Goal: Navigation & Orientation: Find specific page/section

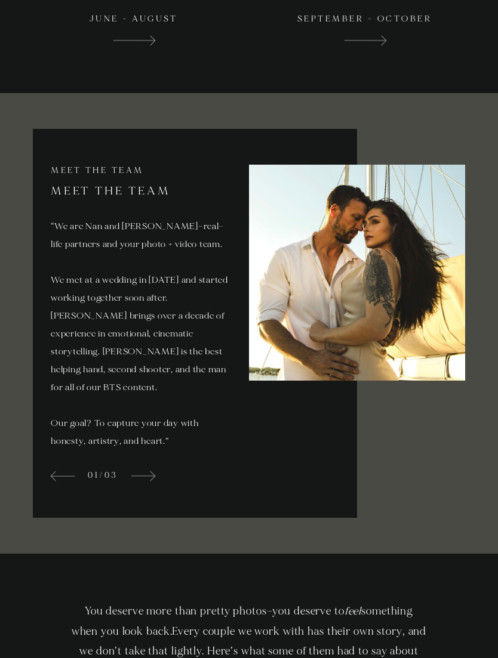
scroll to position [2167, 0]
click at [148, 482] on span at bounding box center [142, 475] width 25 height 14
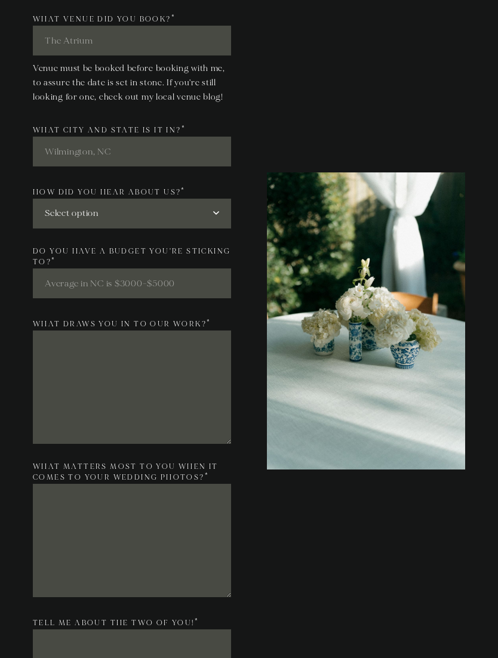
scroll to position [3761, 0]
click at [60, 229] on select "Select option Social Media Website Google Search Business Card Other Vendors Fr…" at bounding box center [132, 214] width 198 height 30
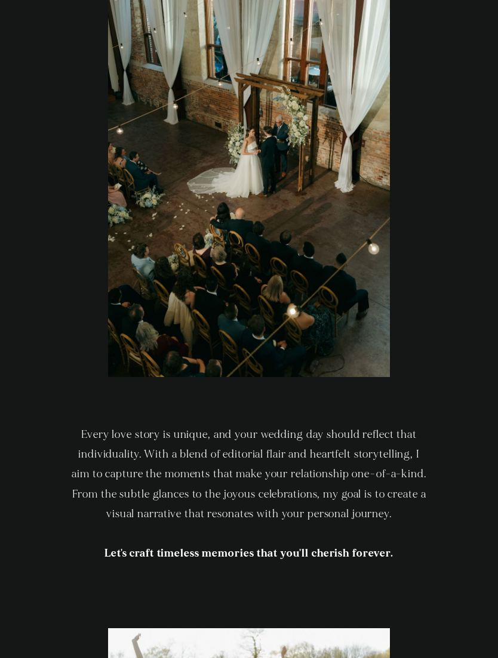
scroll to position [0, 0]
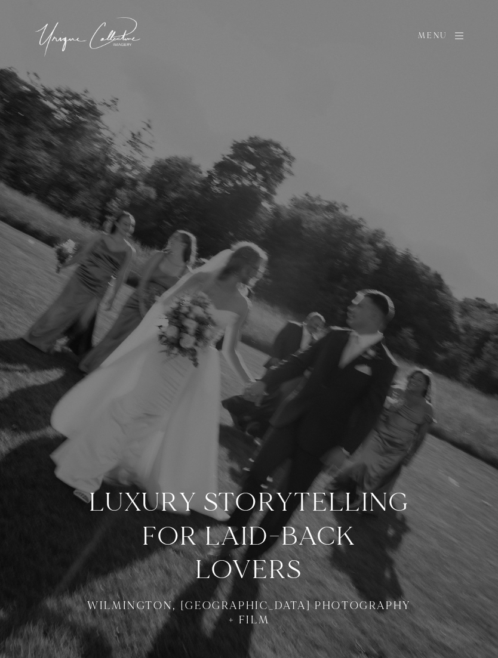
click at [434, 40] on span "Menu" at bounding box center [432, 36] width 41 height 8
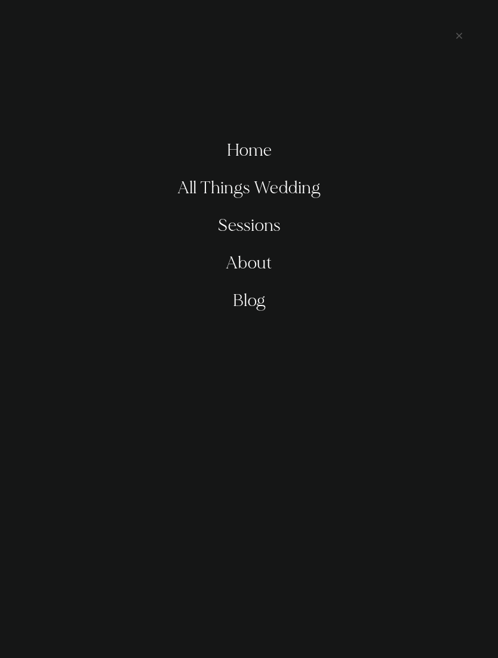
click at [234, 237] on link "Sessions" at bounding box center [249, 226] width 63 height 38
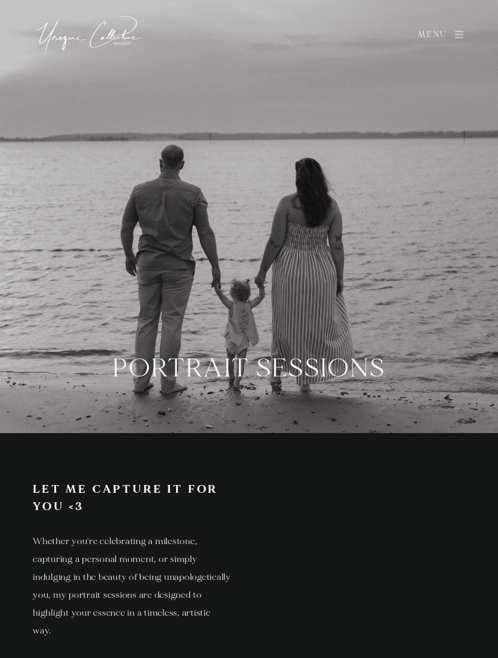
scroll to position [1, 0]
click at [449, 36] on span "Menu" at bounding box center [432, 36] width 41 height 8
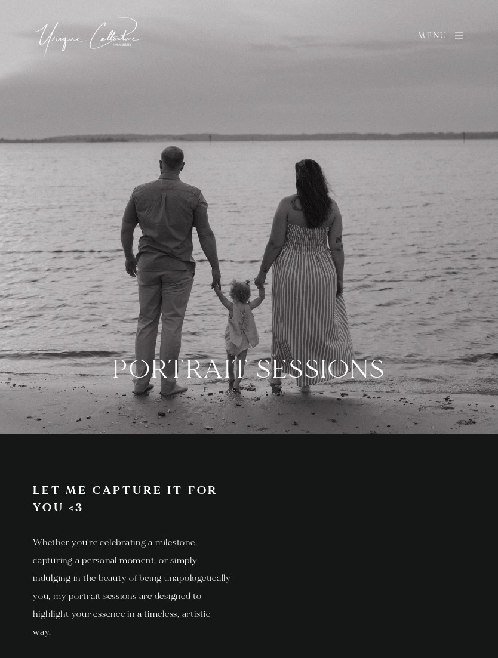
scroll to position [0, 0]
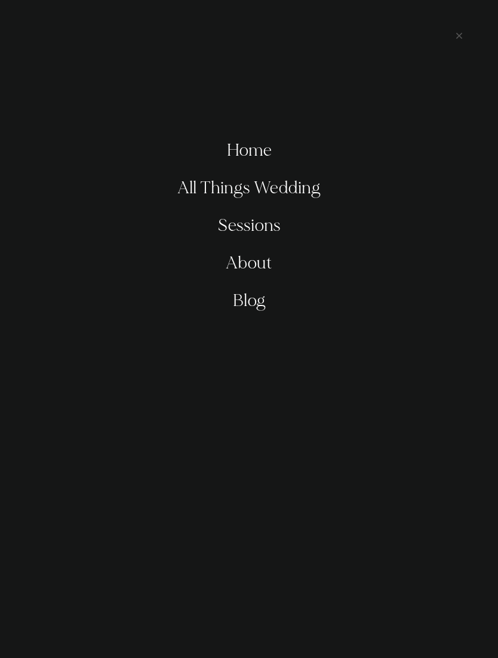
click at [297, 192] on link "All Things Wedding" at bounding box center [248, 188] width 143 height 38
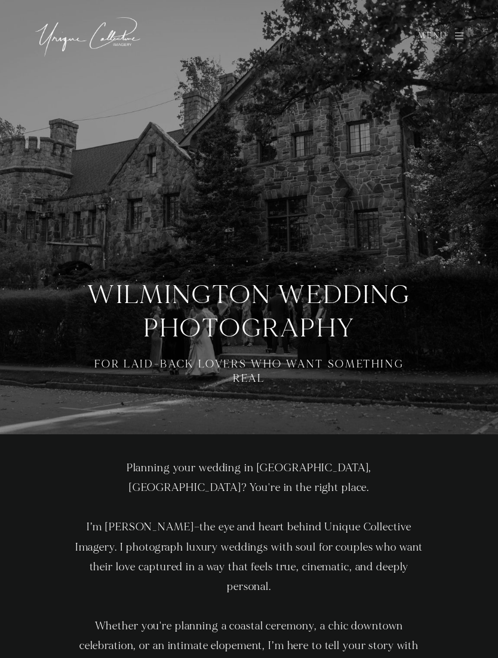
click at [454, 32] on icon at bounding box center [459, 36] width 12 height 10
